Goal: Complete application form

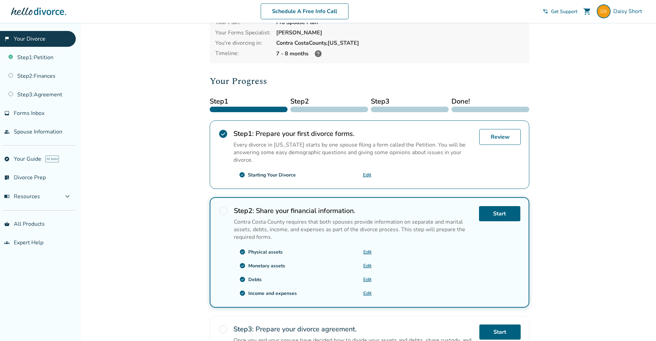
scroll to position [159, 0]
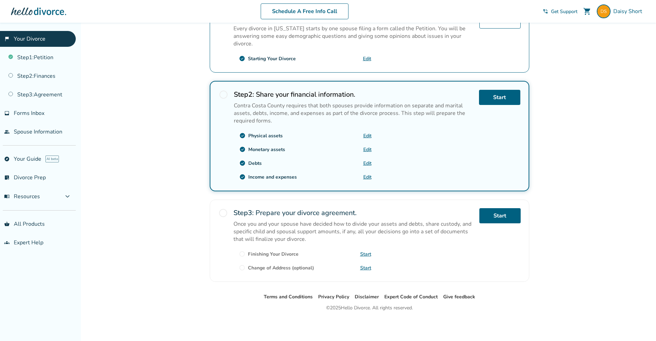
click at [221, 93] on span "radio_button_unchecked" at bounding box center [224, 95] width 10 height 10
click at [492, 101] on link "Start" at bounding box center [499, 97] width 41 height 15
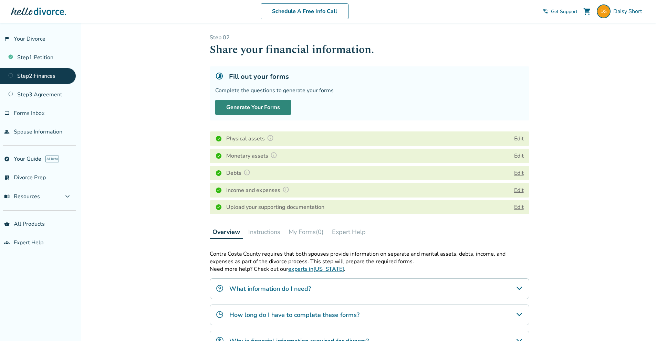
click at [249, 106] on button "Generate Your Forms" at bounding box center [253, 107] width 76 height 15
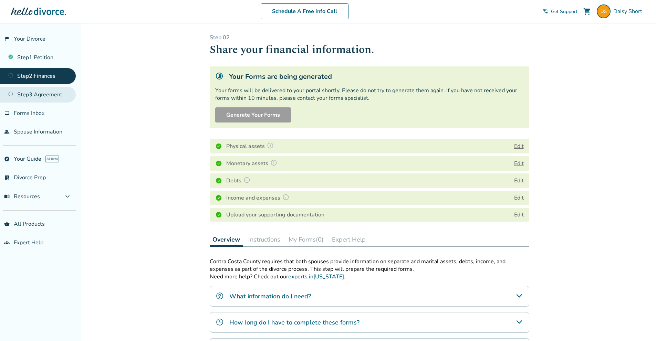
click at [62, 98] on link "Step 3 : Agreement" at bounding box center [38, 95] width 76 height 16
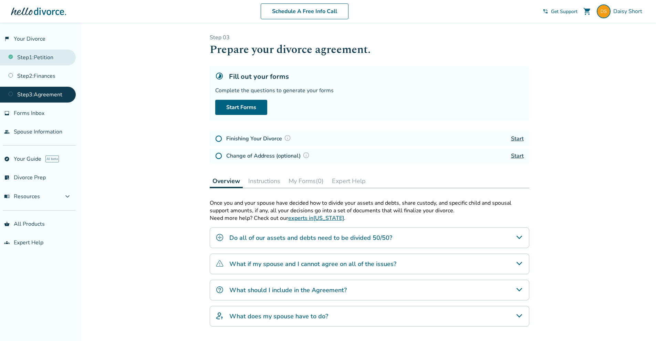
click at [31, 64] on link "Step 1 : Petition" at bounding box center [38, 58] width 76 height 16
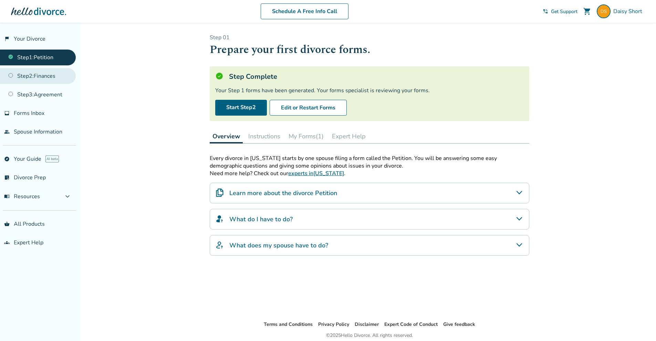
click at [37, 82] on link "Step 2 : Finances" at bounding box center [38, 76] width 76 height 16
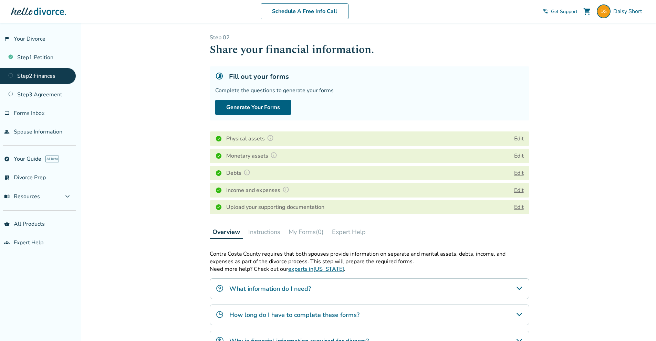
click at [266, 234] on button "Instructions" at bounding box center [264, 232] width 38 height 14
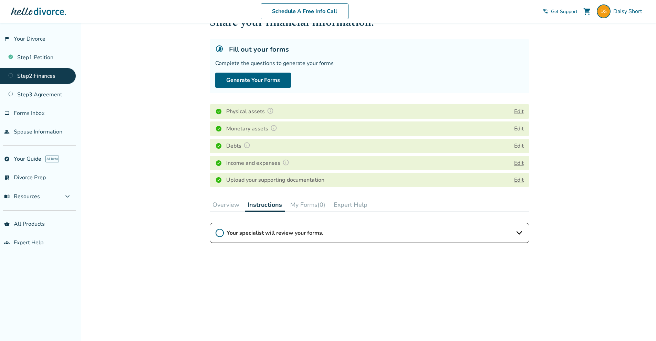
scroll to position [69, 0]
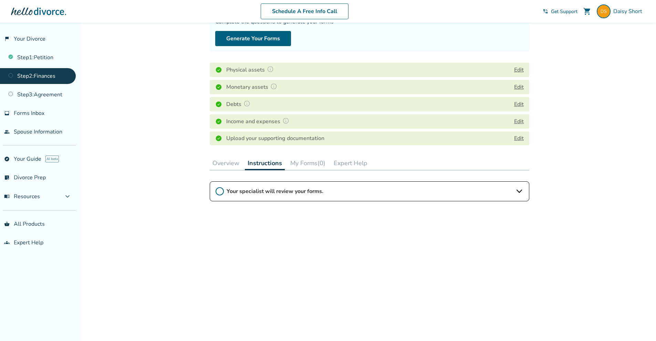
click at [220, 192] on icon at bounding box center [219, 191] width 8 height 8
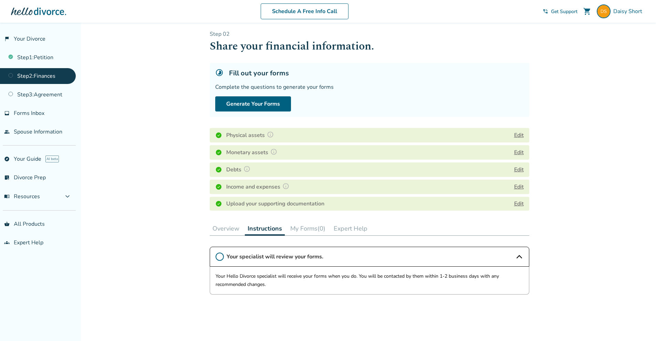
scroll to position [0, 0]
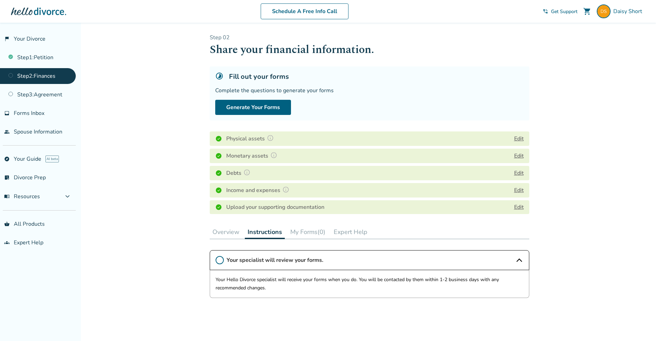
click at [299, 234] on button "My Forms (0)" at bounding box center [307, 232] width 41 height 14
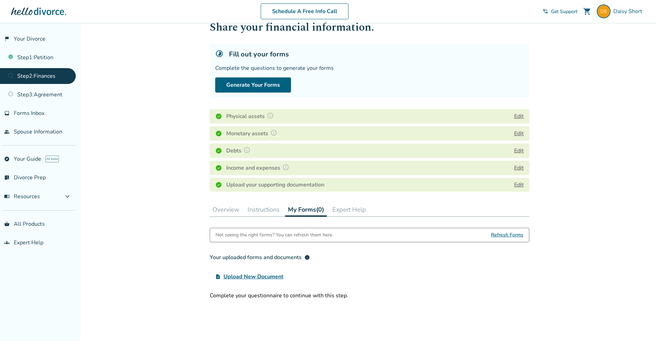
scroll to position [69, 0]
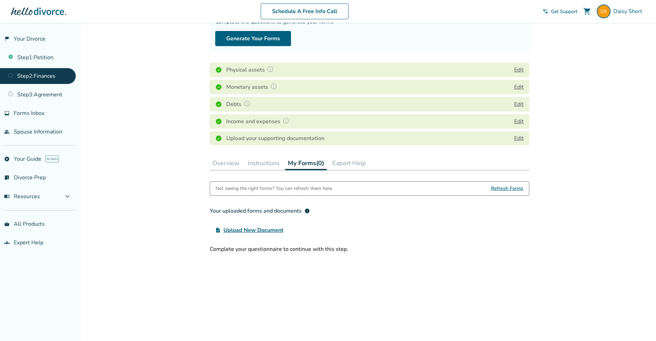
click at [234, 165] on button "Overview" at bounding box center [226, 163] width 32 height 14
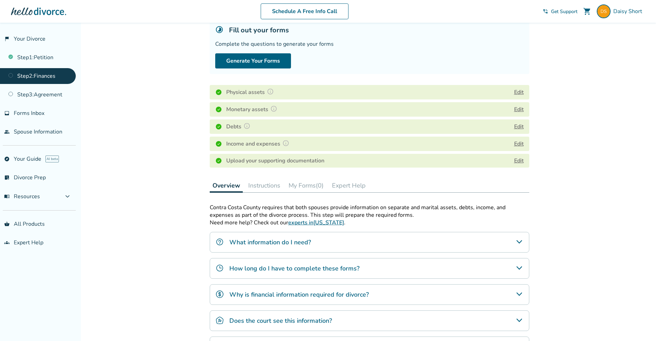
scroll to position [34, 0]
